Goal: Check status: Check status

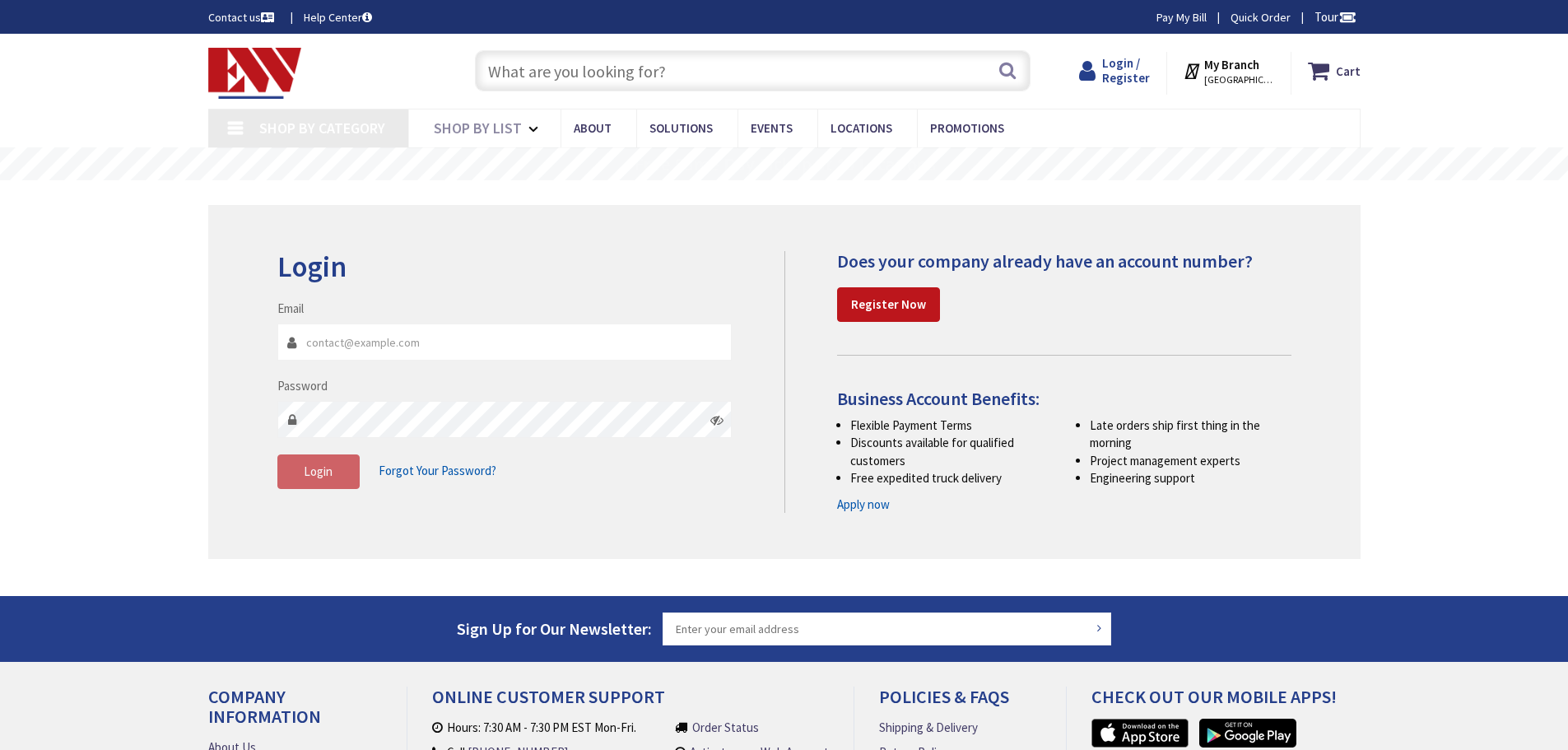
type input "[STREET_ADDRESS]"
type input "[EMAIL_ADDRESS][DOMAIN_NAME]"
click at [1137, 70] on span "Login / Register" at bounding box center [1126, 70] width 48 height 30
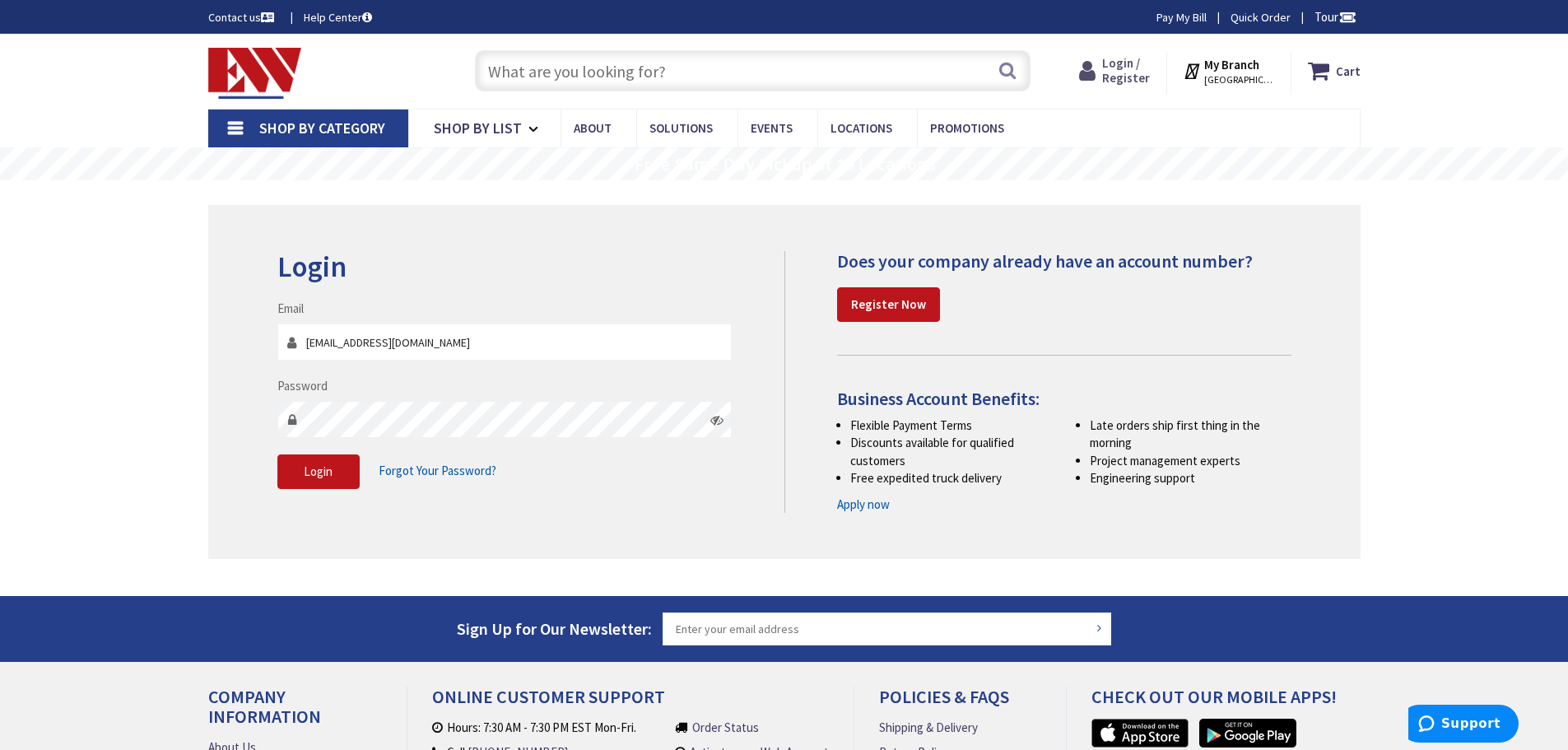
click at [1125, 66] on span "Login / Register" at bounding box center [1126, 70] width 48 height 30
type input "[EMAIL_ADDRESS][DOMAIN_NAME]"
click at [311, 474] on span "Login" at bounding box center [318, 471] width 29 height 16
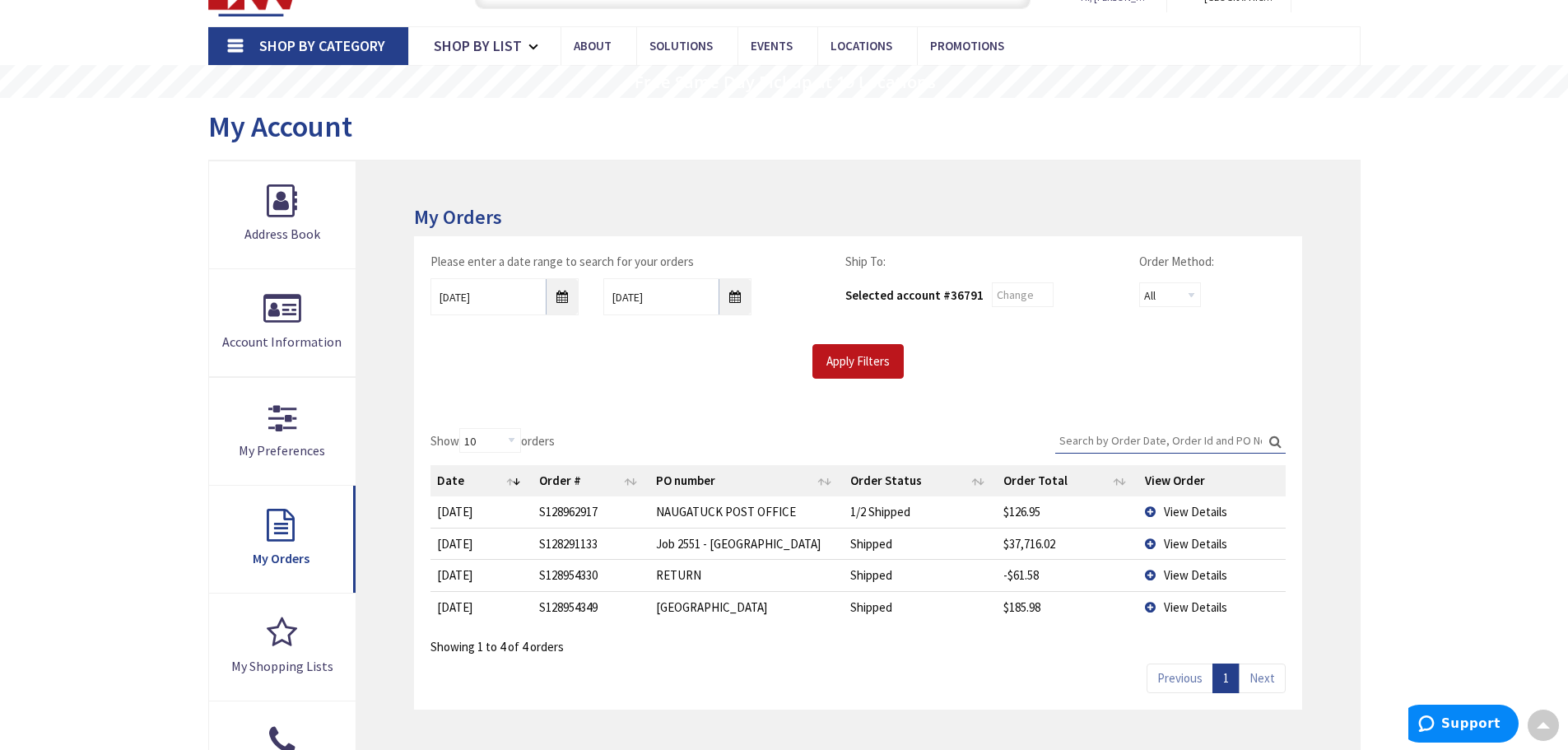
click at [1198, 510] on span "View Details" at bounding box center [1195, 512] width 63 height 16
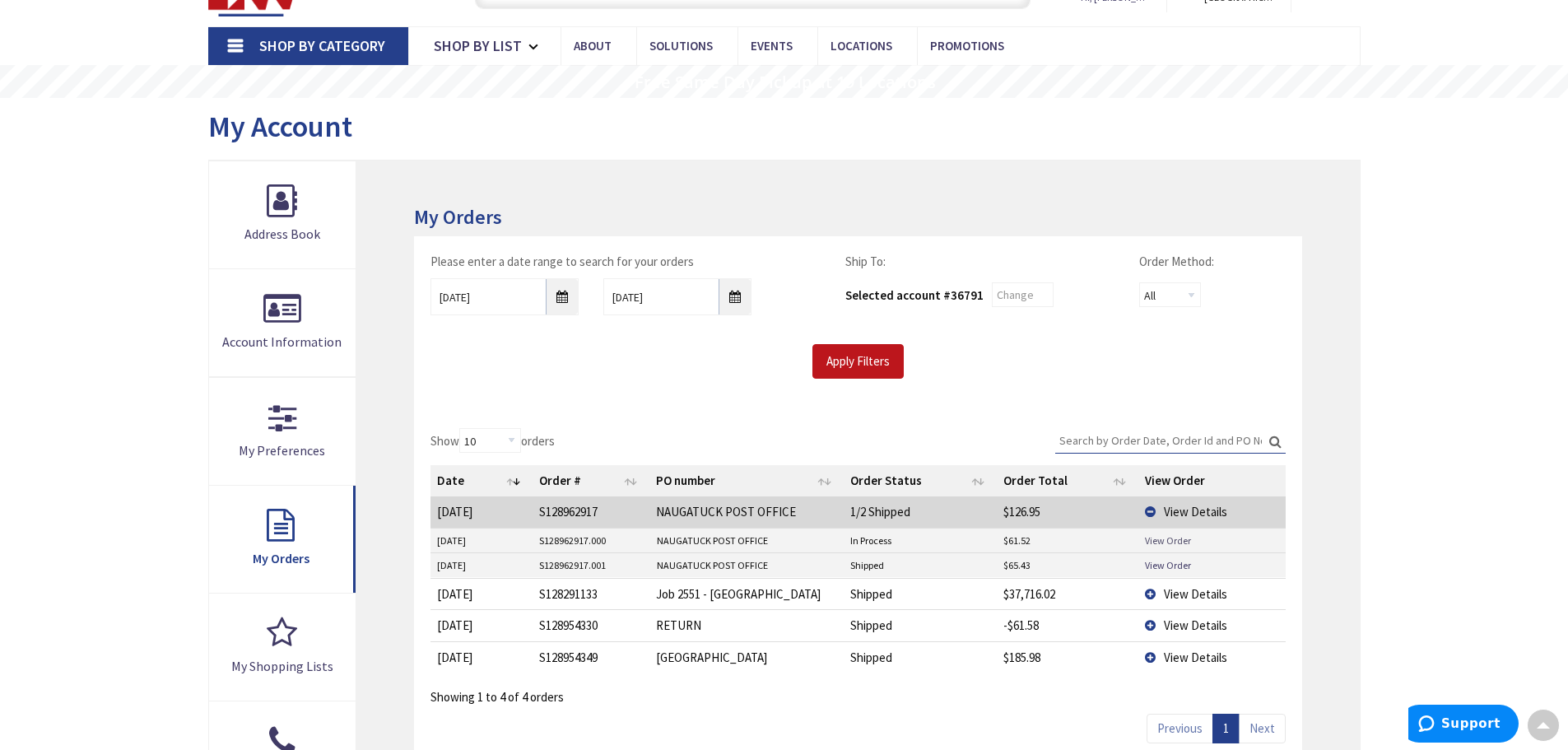
click at [1175, 542] on link "View Order" at bounding box center [1168, 540] width 46 height 14
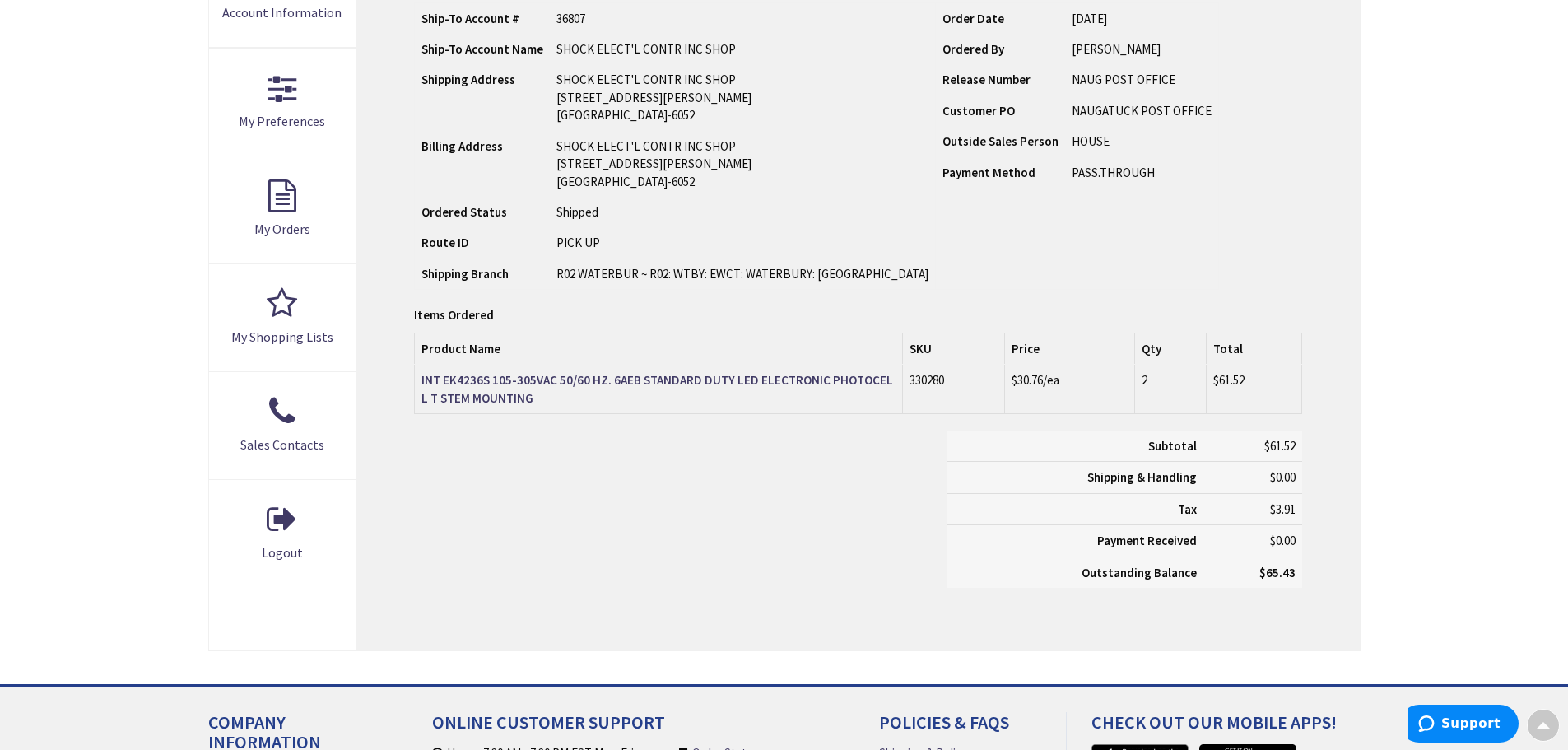
scroll to position [414, 0]
